Goal: Information Seeking & Learning: Learn about a topic

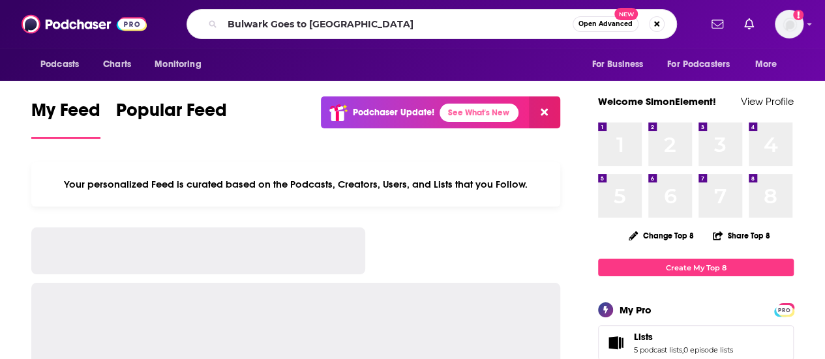
type input "Bulwark Goes to [GEOGRAPHIC_DATA]"
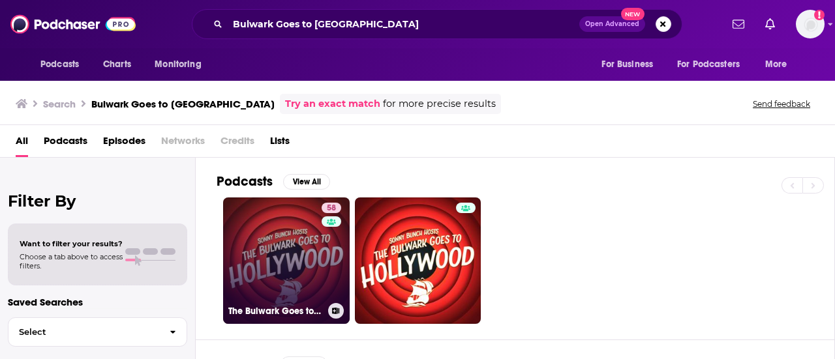
click at [297, 242] on link "58 The Bulwark Goes to [GEOGRAPHIC_DATA]" at bounding box center [286, 261] width 127 height 127
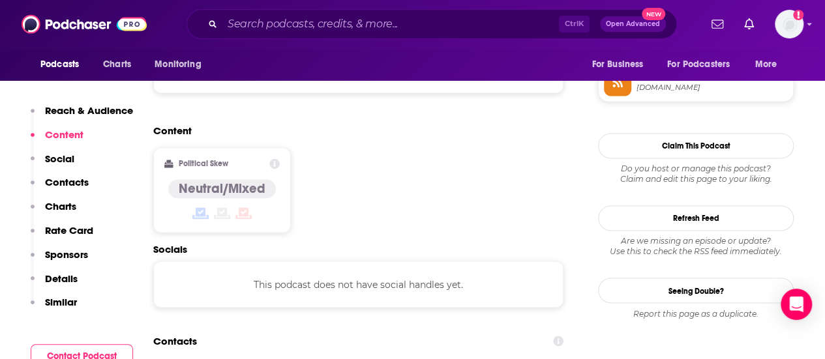
scroll to position [1239, 0]
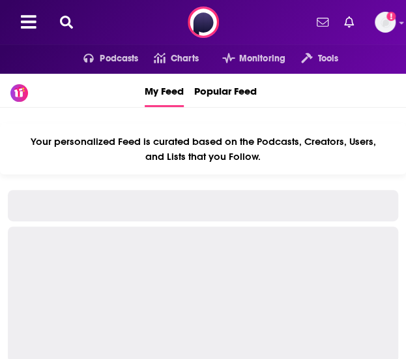
click at [68, 18] on icon at bounding box center [66, 22] width 13 height 13
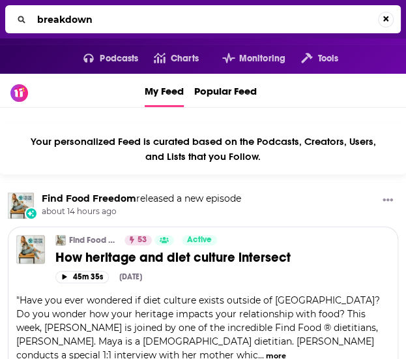
type input "breakdown"
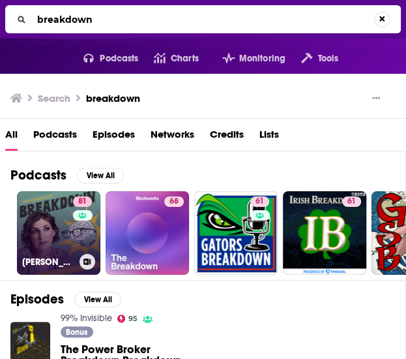
click at [67, 231] on link "81 Mayim Bialik's Breakdown" at bounding box center [58, 232] width 83 height 83
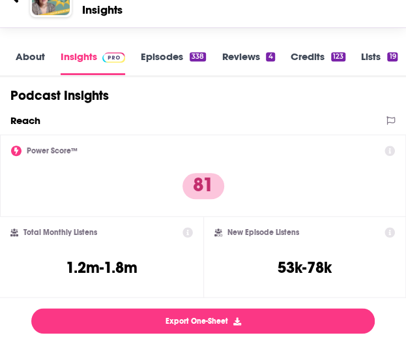
scroll to position [130, 0]
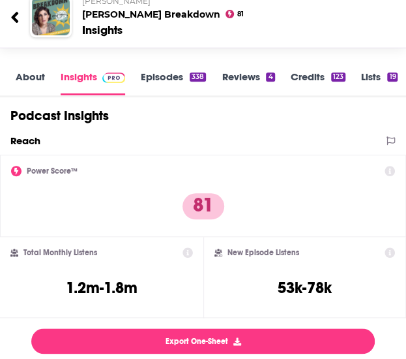
click at [33, 68] on div "About Insights Episodes 338 Reviews 4 Credits 123 Lists 19 Similar" at bounding box center [203, 77] width 406 height 39
click at [34, 80] on link "About" at bounding box center [30, 82] width 29 height 25
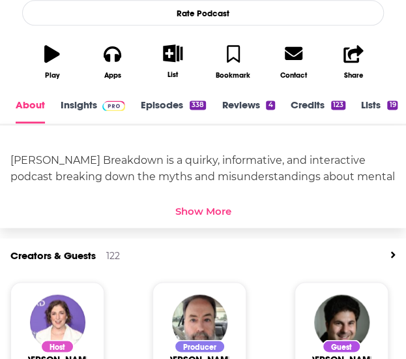
scroll to position [391, 0]
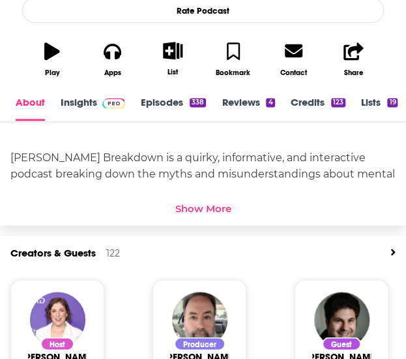
click at [205, 207] on div "Show More" at bounding box center [203, 208] width 56 height 12
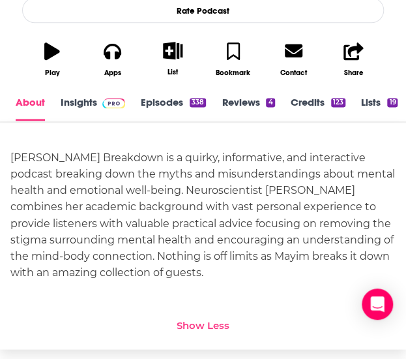
click at [99, 154] on div "Mayim Bialik’s Breakdown is a quirky, informative, and interactive podcast brea…" at bounding box center [202, 214] width 385 height 130
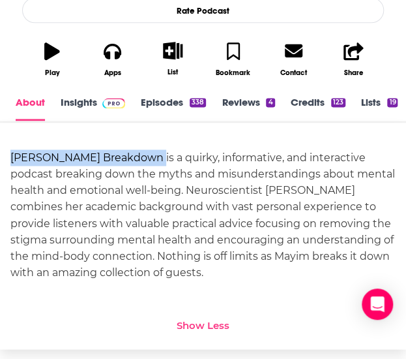
drag, startPoint x: 33, startPoint y: 162, endPoint x: 21, endPoint y: 162, distance: 11.8
click at [21, 162] on div "Mayim Bialik’s Breakdown is a quirky, informative, and interactive podcast brea…" at bounding box center [202, 214] width 385 height 130
copy div "Mayim Bialik’s Breakdown"
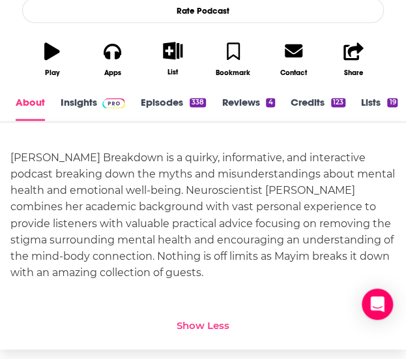
click at [256, 179] on div "Mayim Bialik’s Breakdown is a quirky, informative, and interactive podcast brea…" at bounding box center [202, 214] width 385 height 130
